Goal: Ask a question

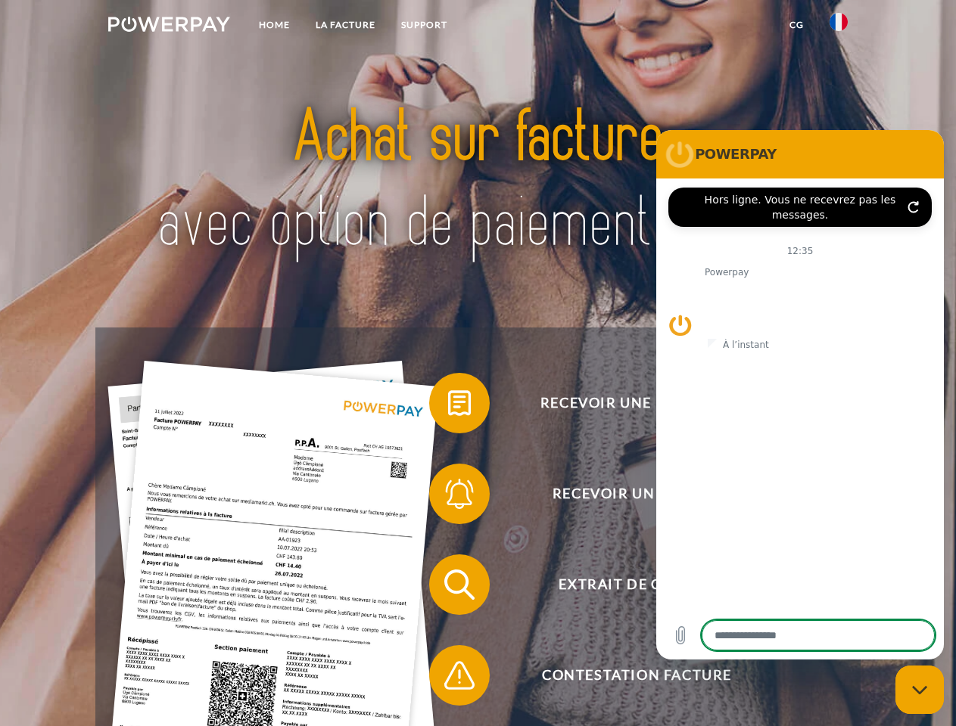
click at [169, 26] on img at bounding box center [169, 24] width 122 height 15
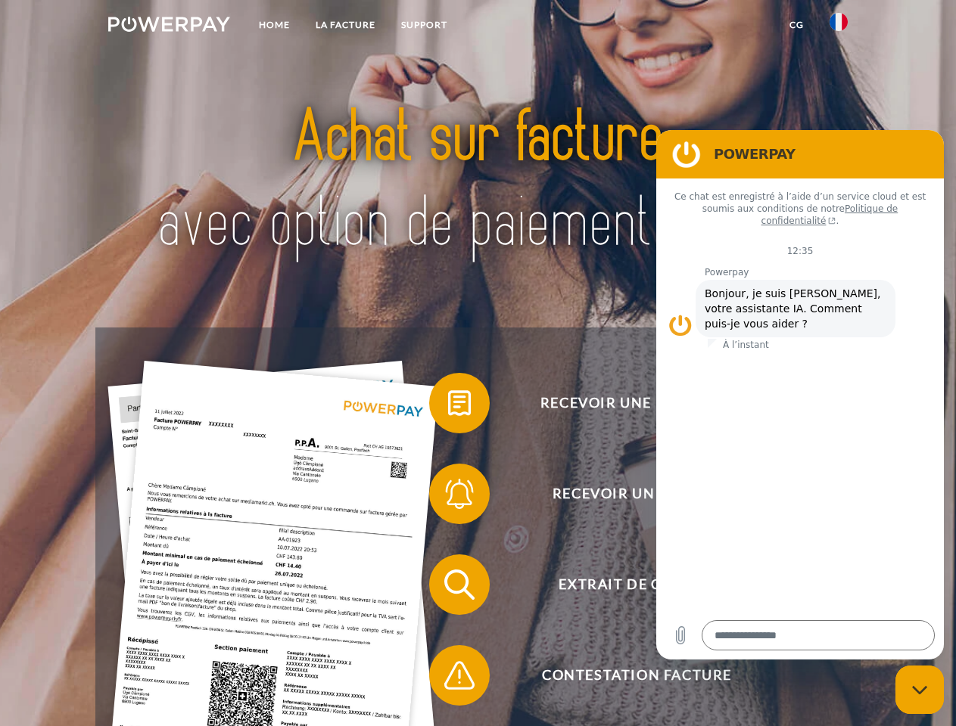
click at [838, 26] on img at bounding box center [838, 22] width 18 height 18
click at [796, 25] on link "CG" at bounding box center [796, 24] width 40 height 27
click at [448, 406] on span at bounding box center [437, 403] width 76 height 76
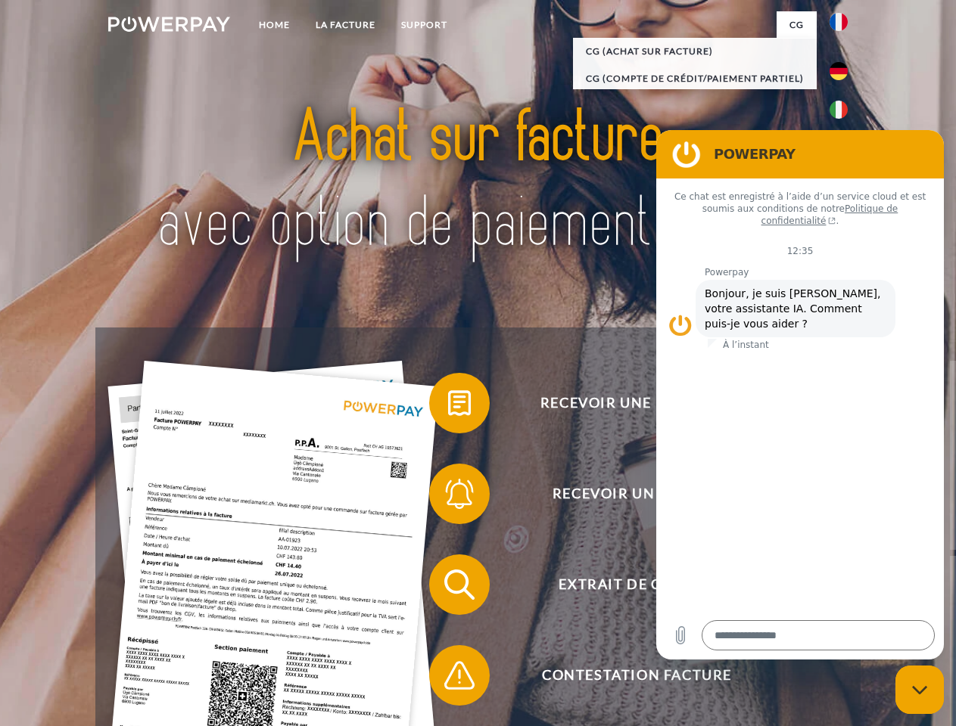
click at [448, 497] on span at bounding box center [437, 494] width 76 height 76
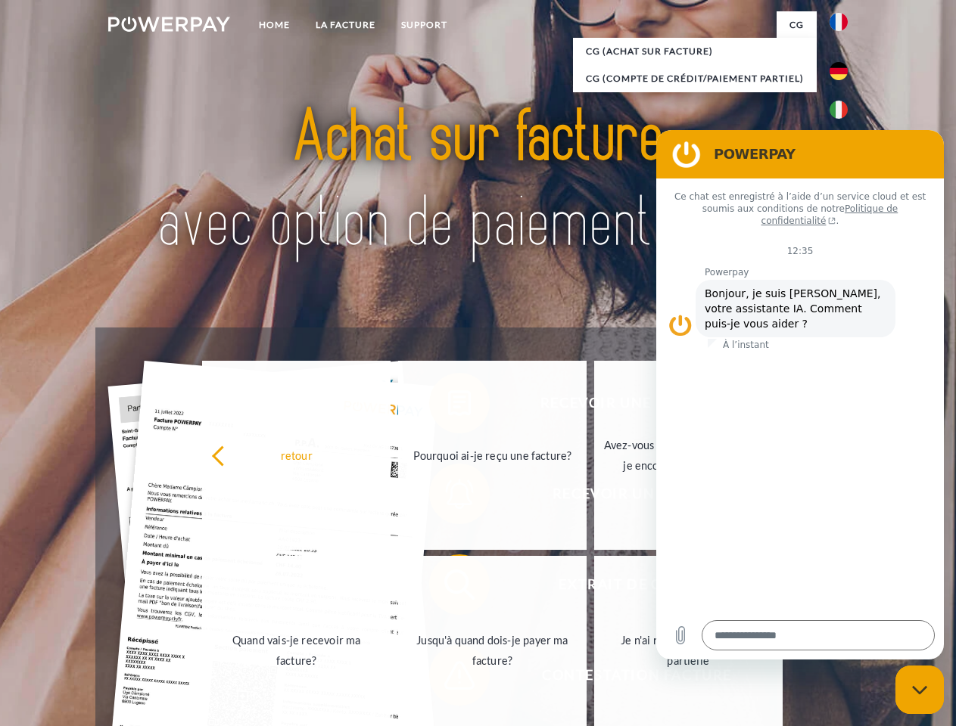
click at [448, 588] on link "Jusqu'à quand dois-je payer ma facture?" at bounding box center [492, 650] width 188 height 189
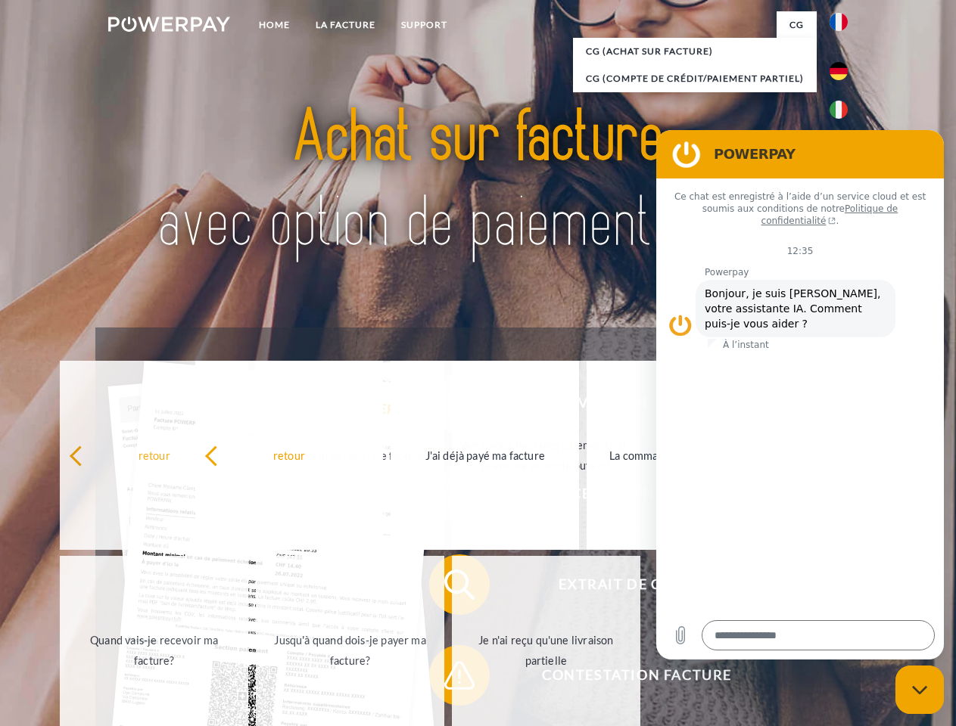
click at [448, 679] on span at bounding box center [437, 676] width 76 height 76
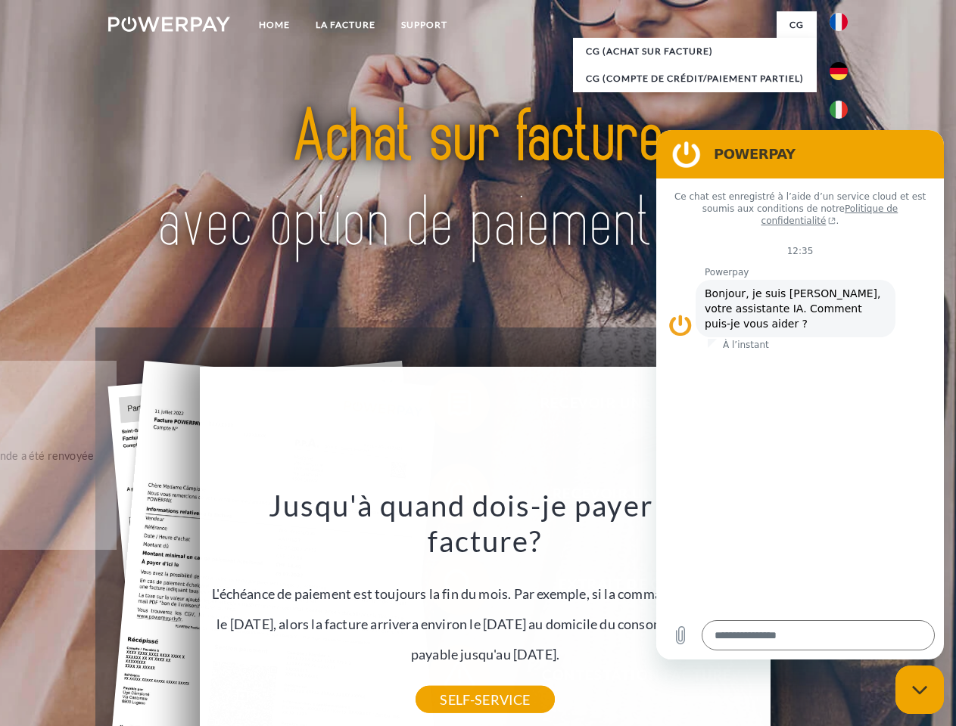
click at [919, 690] on icon "Fermer la fenêtre de messagerie" at bounding box center [920, 690] width 16 height 10
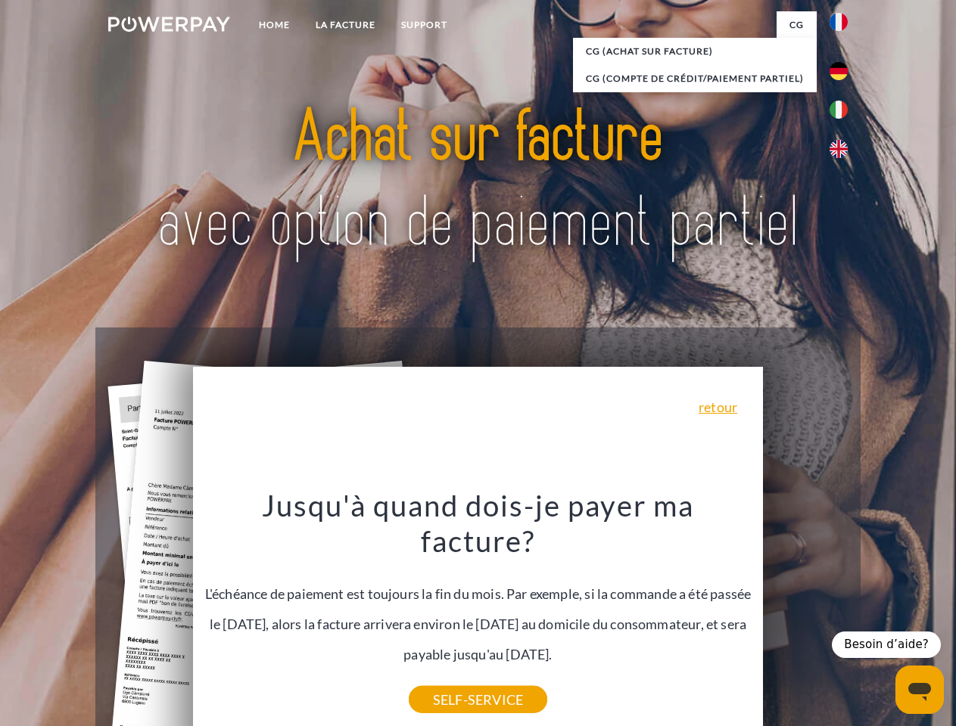
type textarea "*"
